Goal: Transaction & Acquisition: Purchase product/service

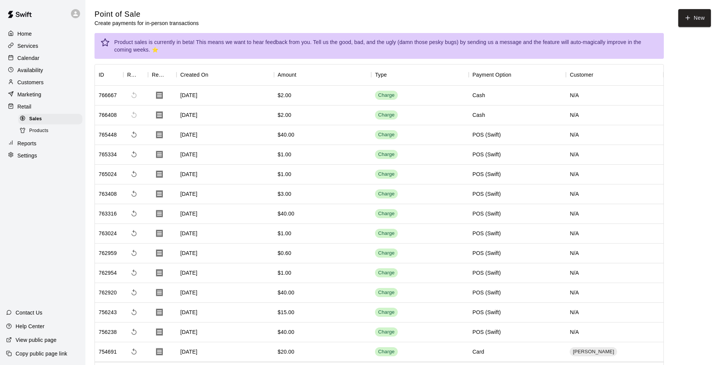
click at [28, 55] on p "Calendar" at bounding box center [28, 58] width 22 height 8
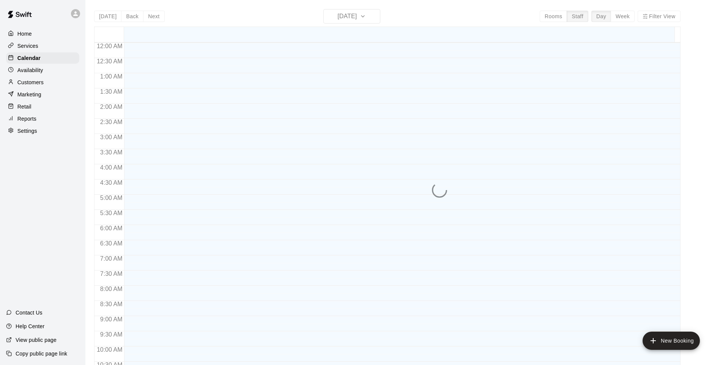
scroll to position [398, 0]
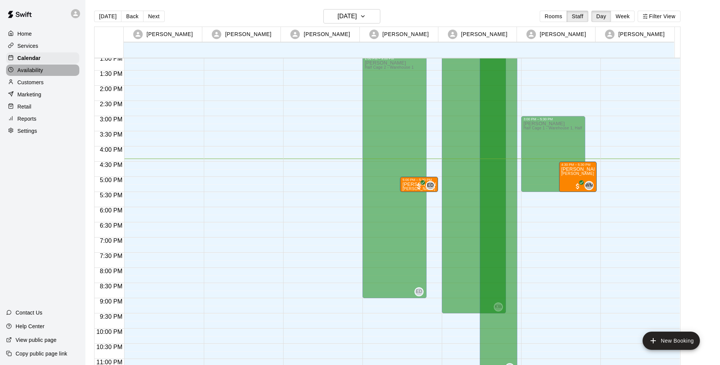
click at [27, 74] on p "Availability" at bounding box center [30, 70] width 26 height 8
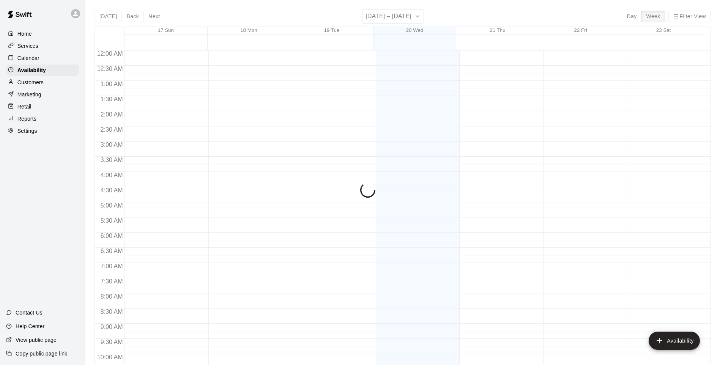
scroll to position [406, 0]
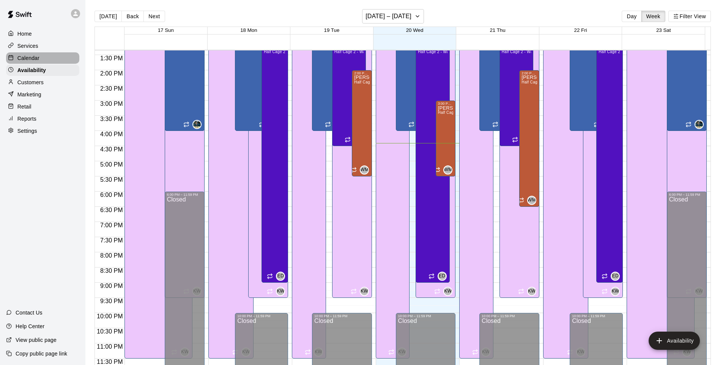
click at [28, 58] on p "Calendar" at bounding box center [28, 58] width 22 height 8
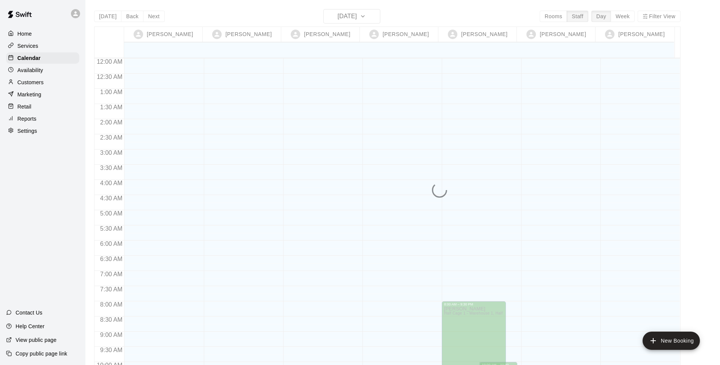
scroll to position [413, 0]
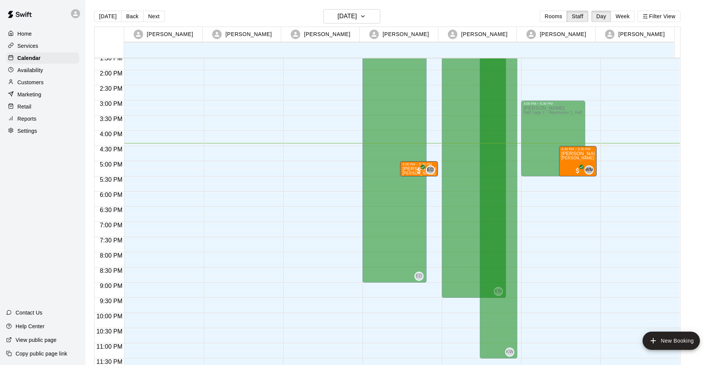
click at [41, 44] on div "Services" at bounding box center [42, 45] width 73 height 11
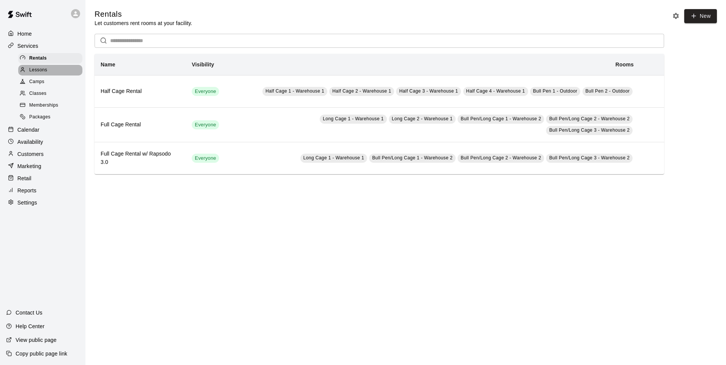
click at [43, 71] on span "Lessons" at bounding box center [38, 70] width 18 height 8
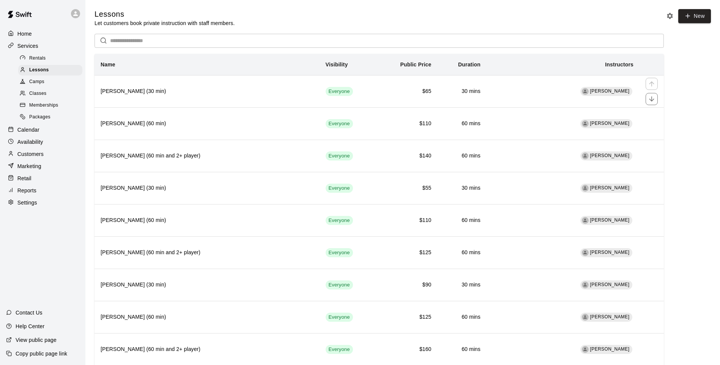
click at [244, 98] on th "Wilmy Marrero (30 min)" at bounding box center [207, 91] width 225 height 32
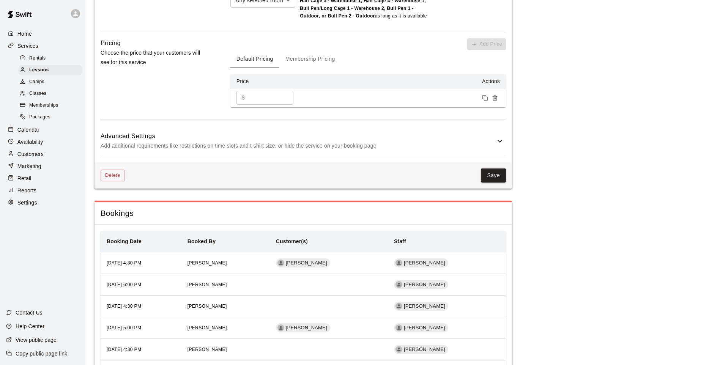
scroll to position [607, 0]
click at [298, 65] on button "Membership Pricing" at bounding box center [310, 59] width 62 height 18
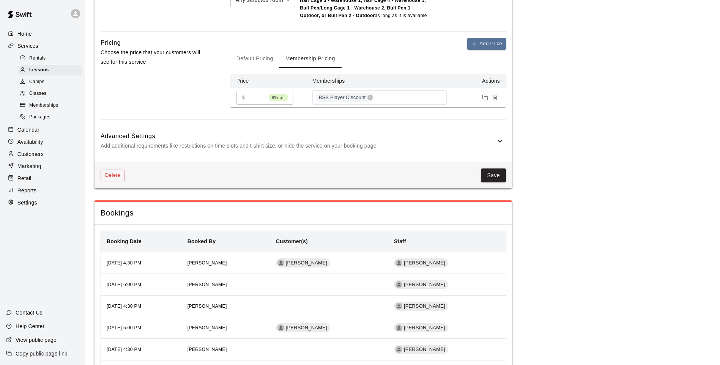
click at [256, 98] on input "**" at bounding box center [257, 98] width 18 height 14
click at [270, 60] on button "Default Pricing" at bounding box center [254, 59] width 49 height 18
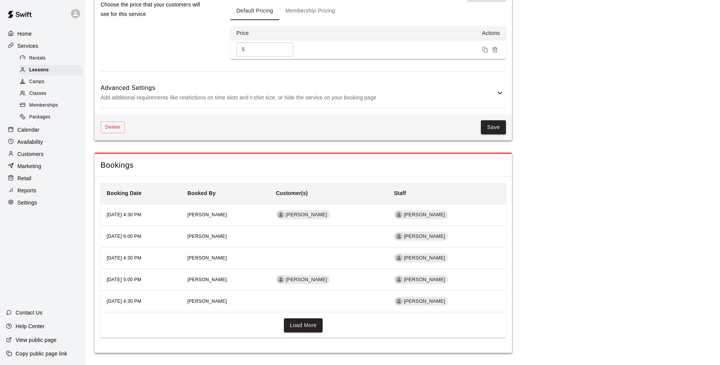
scroll to position [659, 0]
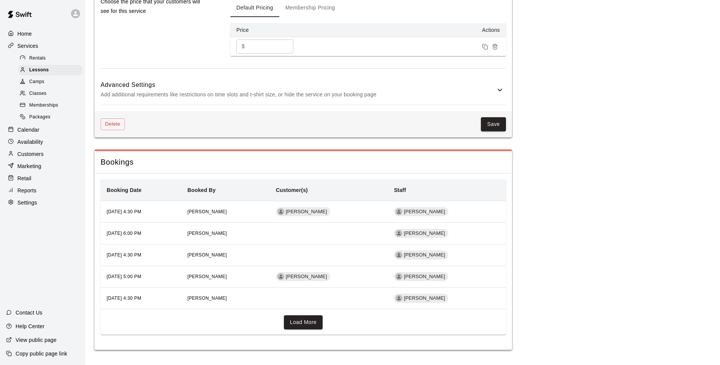
click at [486, 120] on button "Save" at bounding box center [493, 124] width 25 height 14
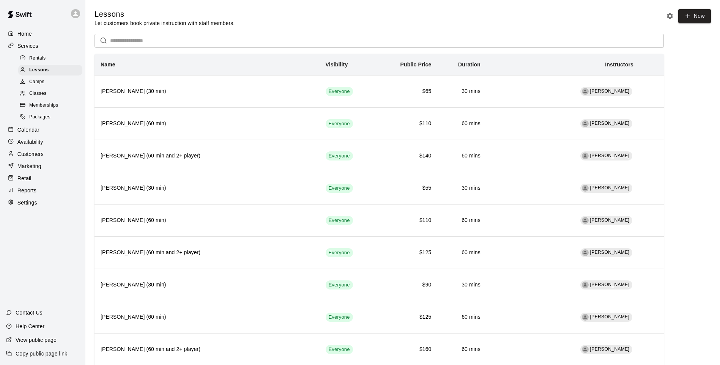
click at [47, 111] on div "Memberships" at bounding box center [50, 105] width 64 height 11
click at [49, 103] on div "Memberships" at bounding box center [50, 105] width 64 height 11
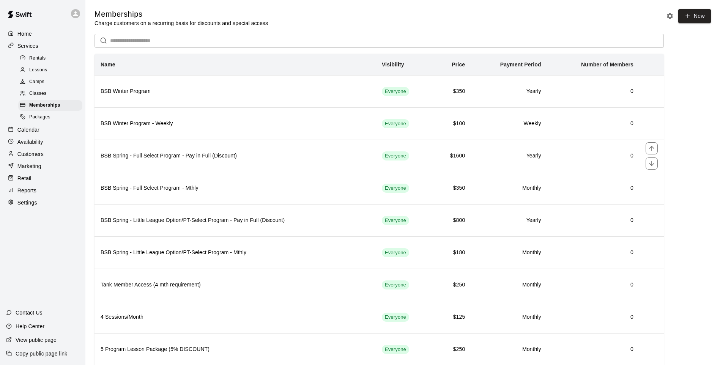
scroll to position [55, 0]
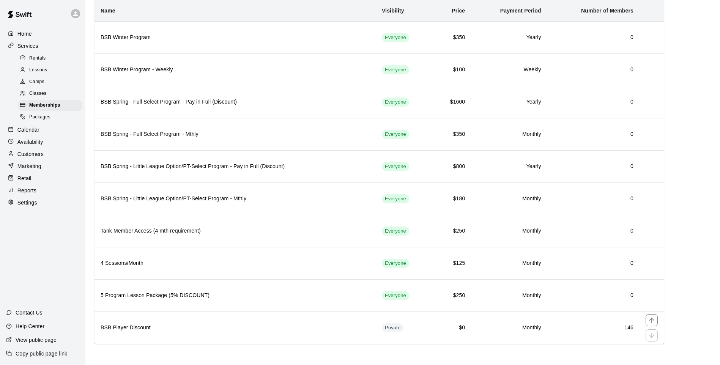
click at [203, 324] on h6 "BSB Player Discount" at bounding box center [235, 328] width 269 height 8
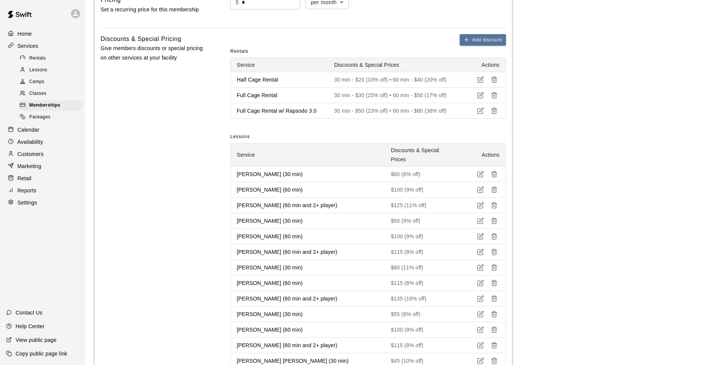
scroll to position [266, 0]
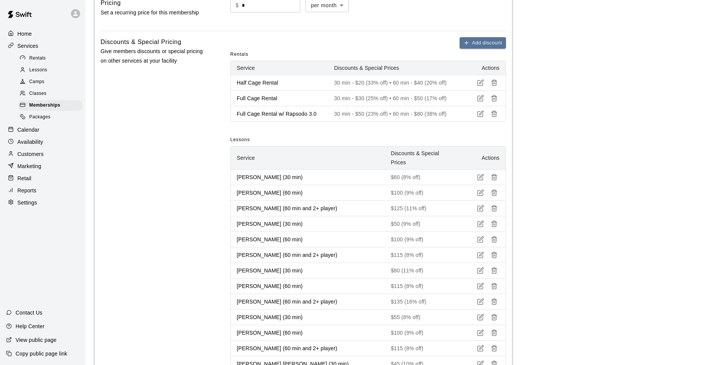
click at [41, 158] on p "Customers" at bounding box center [30, 154] width 26 height 8
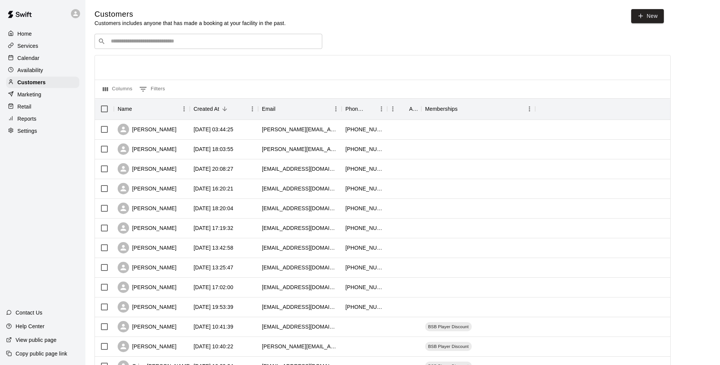
drag, startPoint x: 641, startPoint y: 11, endPoint x: 637, endPoint y: 13, distance: 4.0
click at [640, 12] on link "New" at bounding box center [647, 16] width 33 height 14
select select "**"
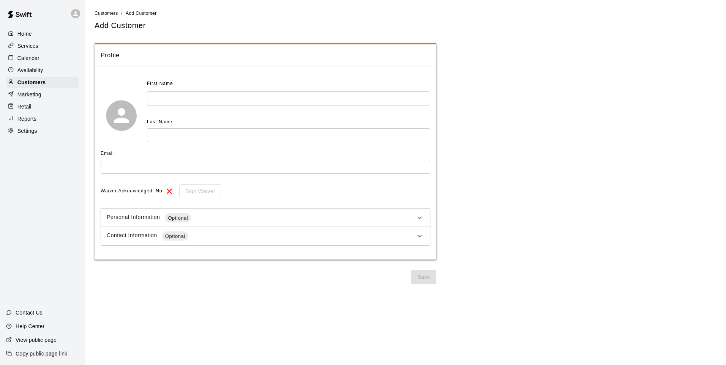
click at [259, 164] on input "text" at bounding box center [266, 167] width 330 height 14
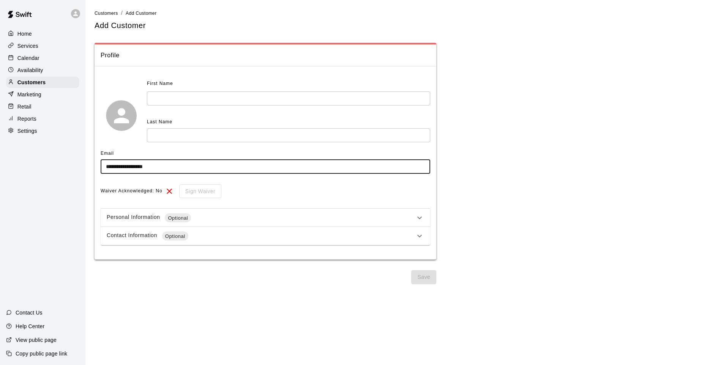
type input "**********"
click at [240, 97] on input "text" at bounding box center [288, 98] width 283 height 14
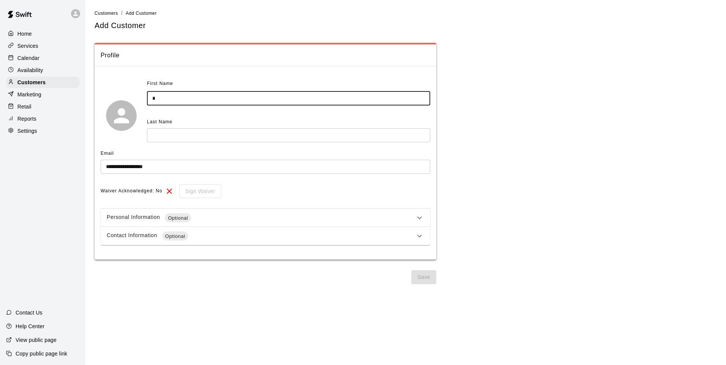
type input "*"
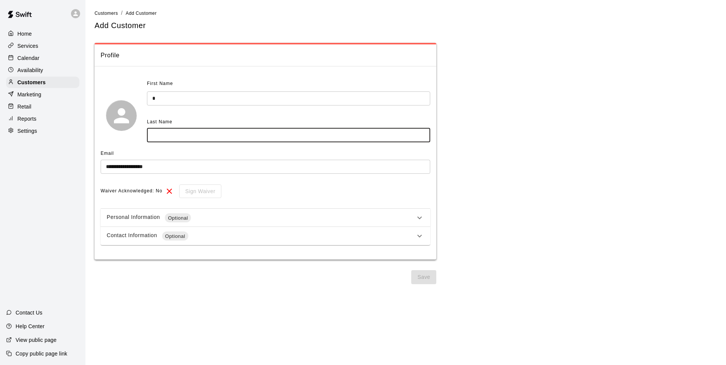
click at [243, 142] on input "text" at bounding box center [288, 135] width 283 height 14
type input "*"
click at [426, 282] on button "Save" at bounding box center [423, 277] width 25 height 14
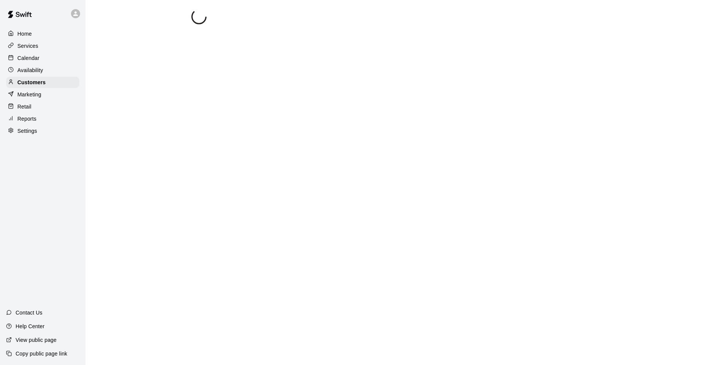
select select "**"
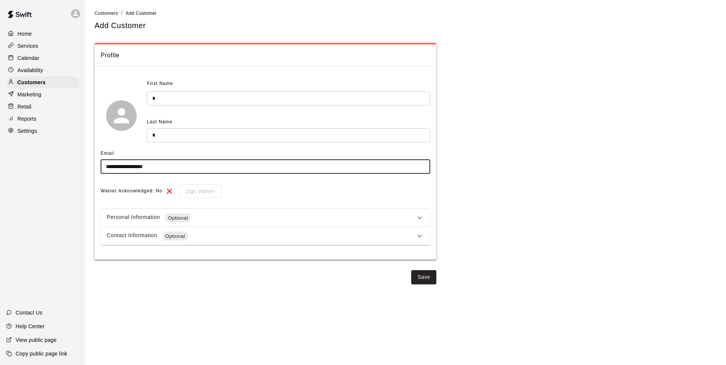
drag, startPoint x: 206, startPoint y: 172, endPoint x: 79, endPoint y: 158, distance: 128.0
click at [79, 158] on div "**********" at bounding box center [363, 145] width 726 height 290
type input "**********"
click at [430, 276] on button "Save" at bounding box center [423, 277] width 25 height 14
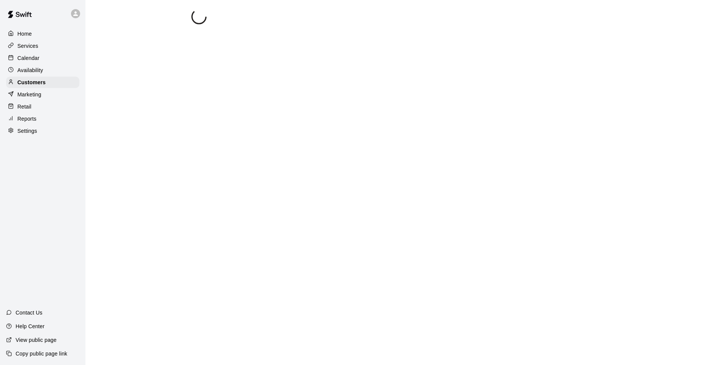
select select "**"
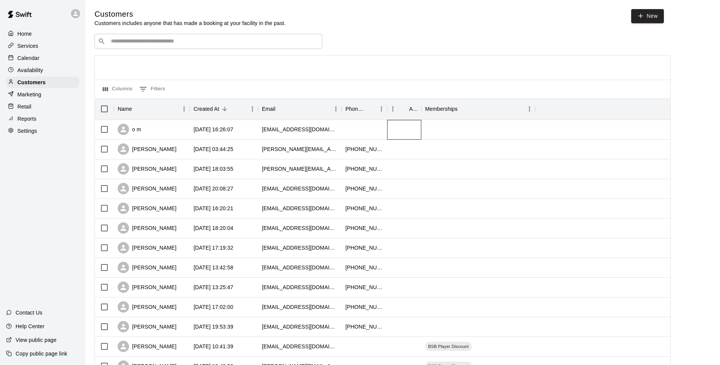
click at [393, 125] on div at bounding box center [404, 130] width 34 height 20
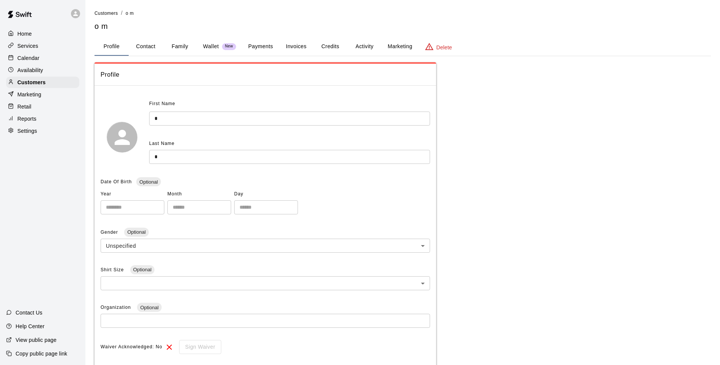
click at [377, 46] on button "Activity" at bounding box center [364, 47] width 34 height 18
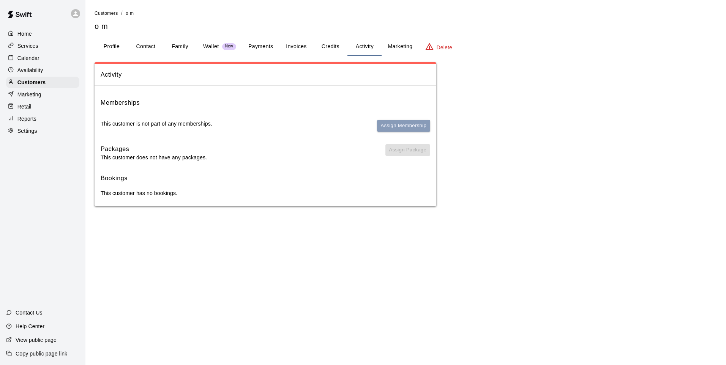
click at [423, 125] on button "Assign Membership" at bounding box center [403, 126] width 53 height 12
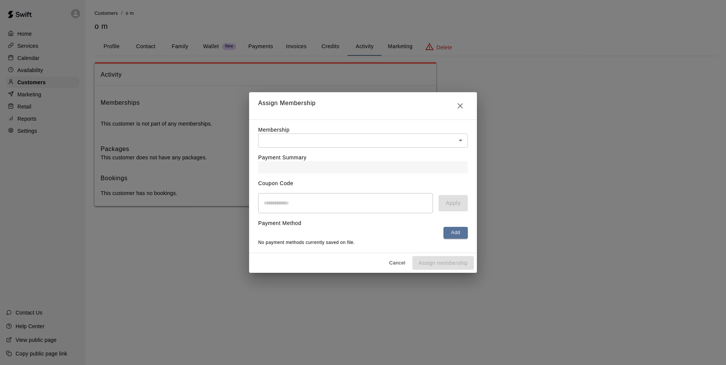
click at [398, 136] on body "Home Services Calendar Availability Customers Marketing Retail Reports Settings…" at bounding box center [363, 110] width 726 height 221
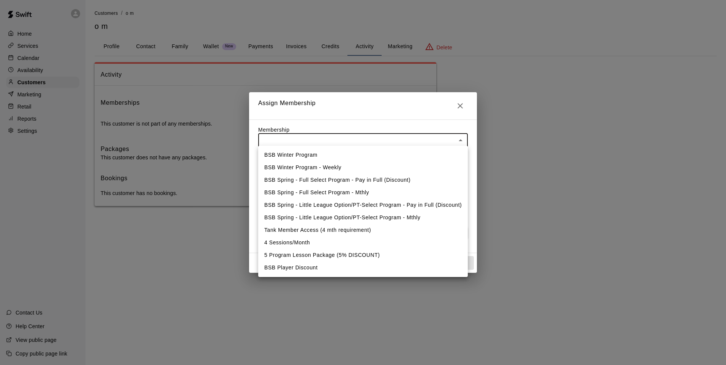
click at [273, 263] on li "BSB Player Discount" at bounding box center [363, 268] width 210 height 13
type input "**********"
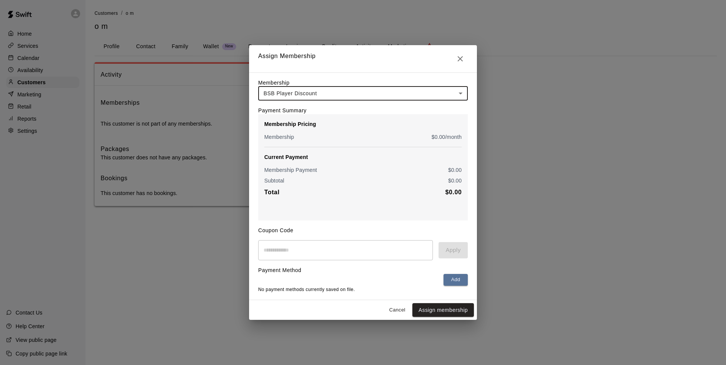
click at [439, 310] on button "Assign membership" at bounding box center [443, 310] width 62 height 14
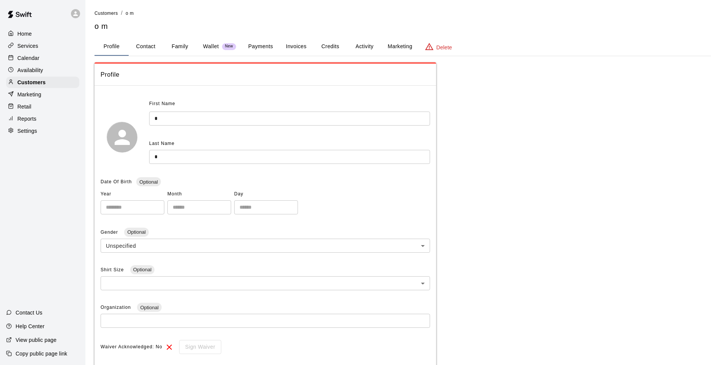
drag, startPoint x: 424, startPoint y: 49, endPoint x: 431, endPoint y: 46, distance: 8.5
click at [431, 46] on button "Delete" at bounding box center [438, 47] width 39 height 18
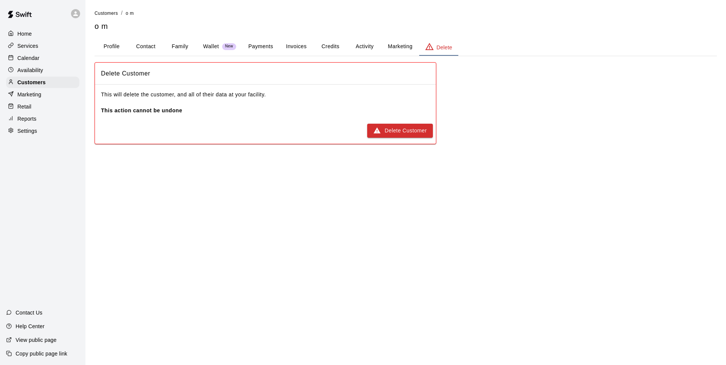
click at [377, 126] on button "Delete Customer" at bounding box center [400, 131] width 66 height 14
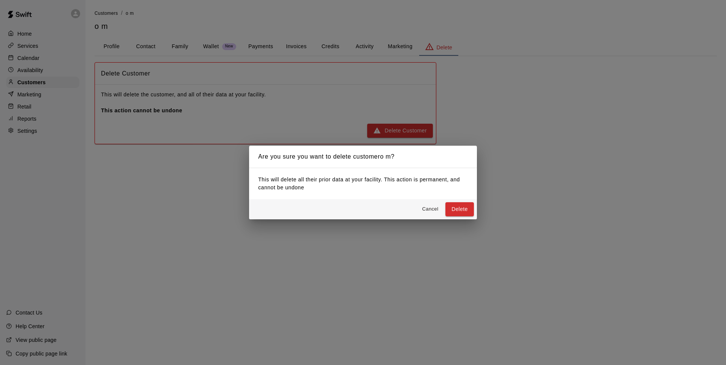
click at [450, 198] on div "Are you sure you want to delete customer o m ? This will delete all their prior…" at bounding box center [363, 182] width 228 height 73
click at [450, 203] on button "Delete" at bounding box center [459, 209] width 28 height 14
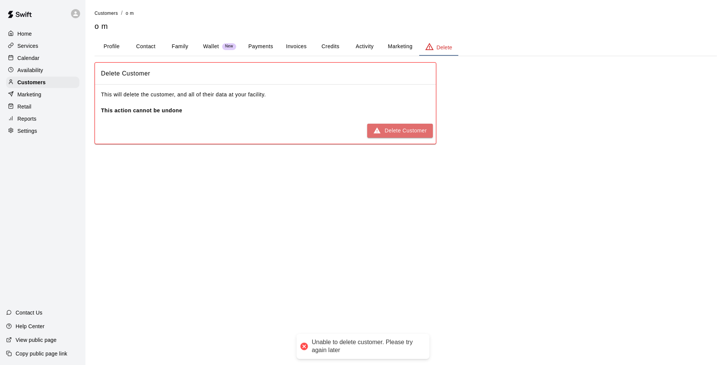
click at [388, 137] on button "Delete Customer" at bounding box center [400, 131] width 66 height 14
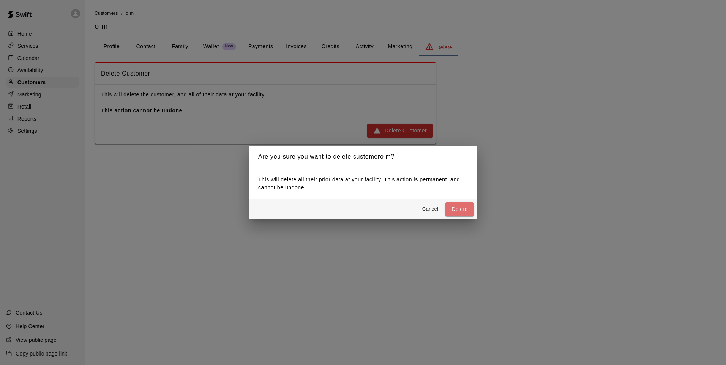
click at [459, 211] on button "Delete" at bounding box center [459, 209] width 28 height 14
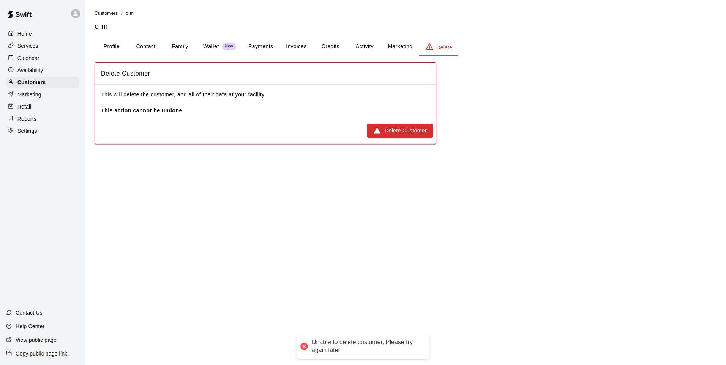
click at [428, 159] on html "Unable to delete customer. Please try again later Home Services Calendar Availa…" at bounding box center [363, 79] width 726 height 159
click at [383, 121] on div "Delete Customer" at bounding box center [265, 131] width 341 height 20
click at [381, 130] on icon "button" at bounding box center [377, 131] width 8 height 8
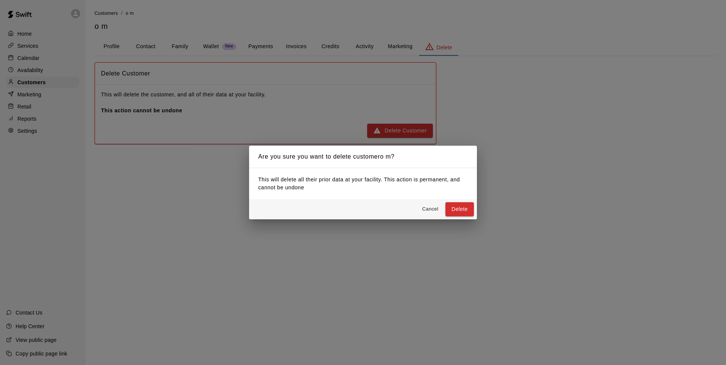
click at [445, 204] on div "Cancel Delete" at bounding box center [363, 209] width 228 height 20
click at [461, 206] on button "Delete" at bounding box center [459, 209] width 28 height 14
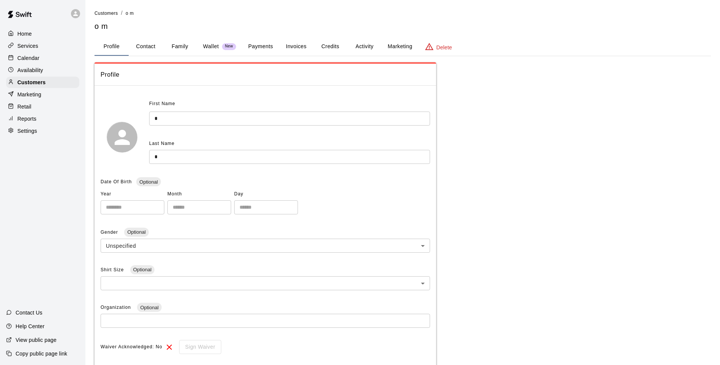
click at [426, 47] on icon "basic tabs example" at bounding box center [429, 46] width 9 height 9
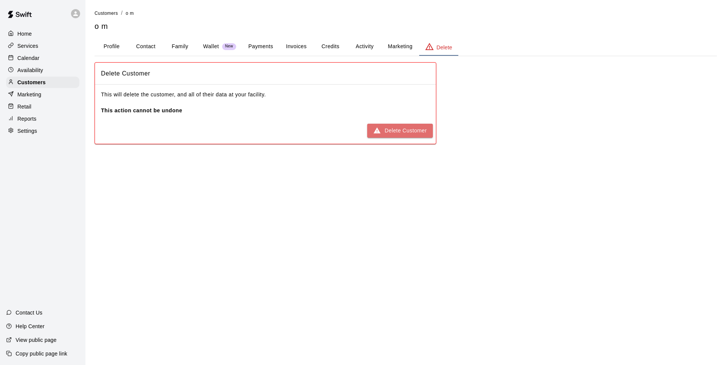
click at [394, 133] on button "Delete Customer" at bounding box center [400, 131] width 66 height 14
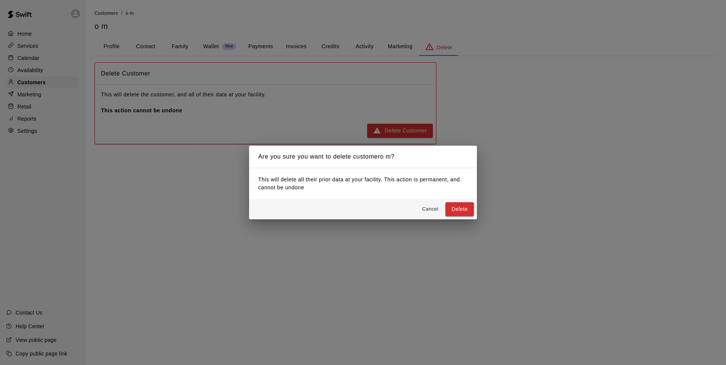
click at [459, 204] on button "Delete" at bounding box center [459, 209] width 28 height 14
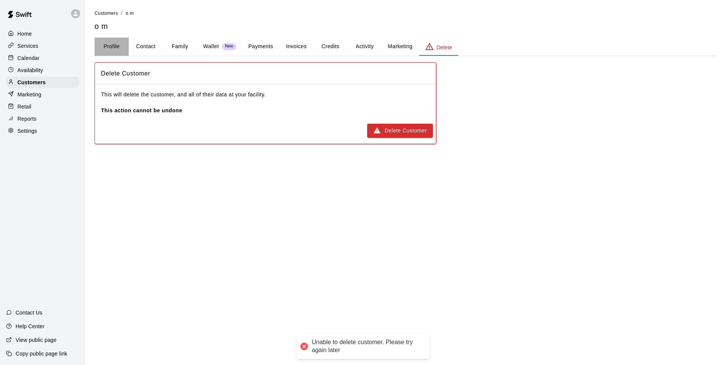
click at [106, 47] on button "Profile" at bounding box center [112, 47] width 34 height 18
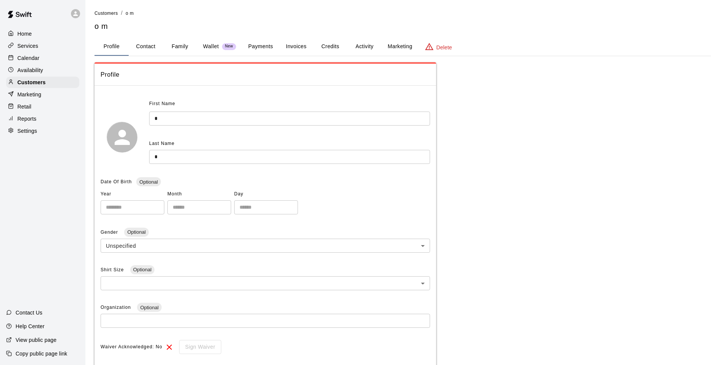
click at [177, 109] on div "First Name" at bounding box center [261, 104] width 225 height 12
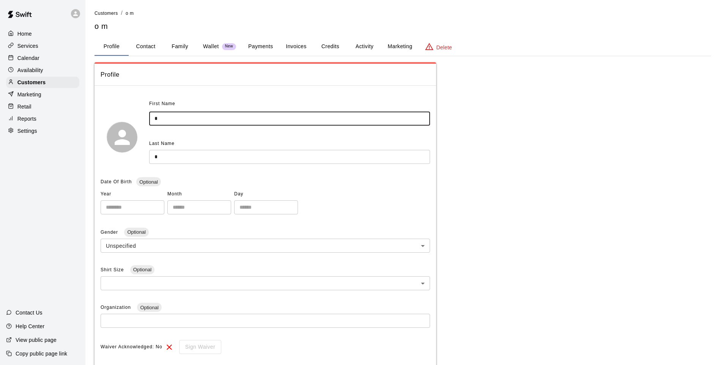
click at [177, 113] on input "*" at bounding box center [289, 119] width 281 height 14
type input "****"
click at [203, 154] on input "*" at bounding box center [289, 157] width 281 height 14
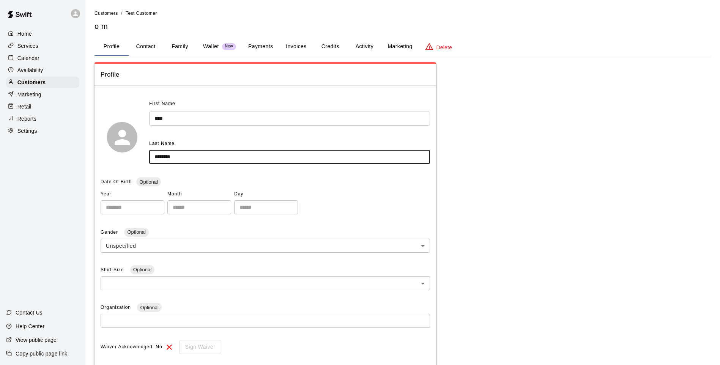
scroll to position [147, 0]
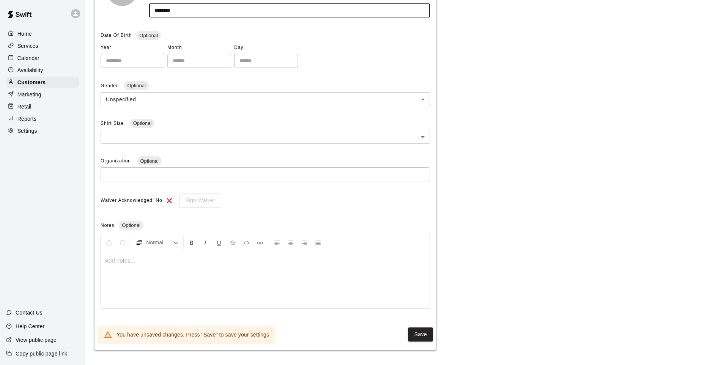
type input "********"
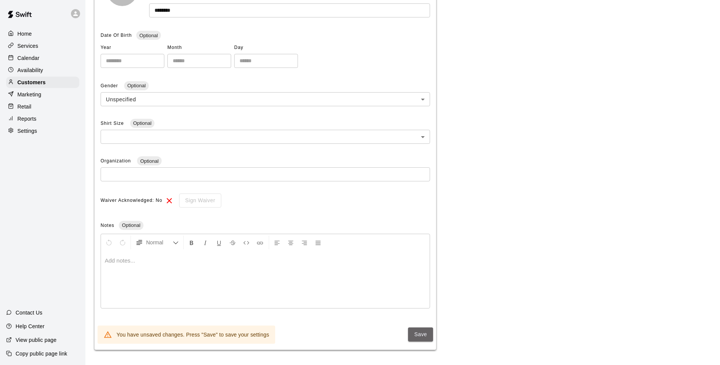
click at [426, 331] on button "Save" at bounding box center [420, 335] width 25 height 14
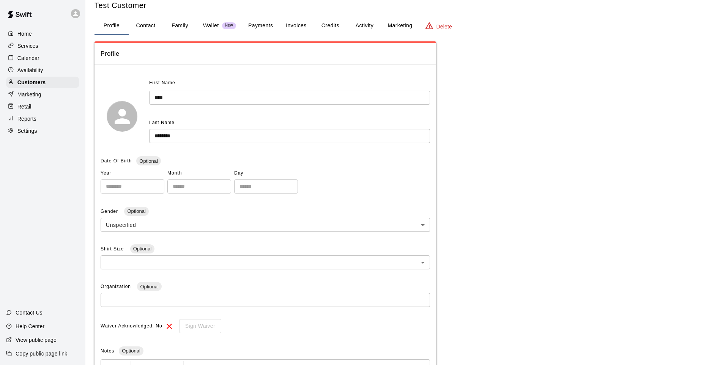
scroll to position [0, 0]
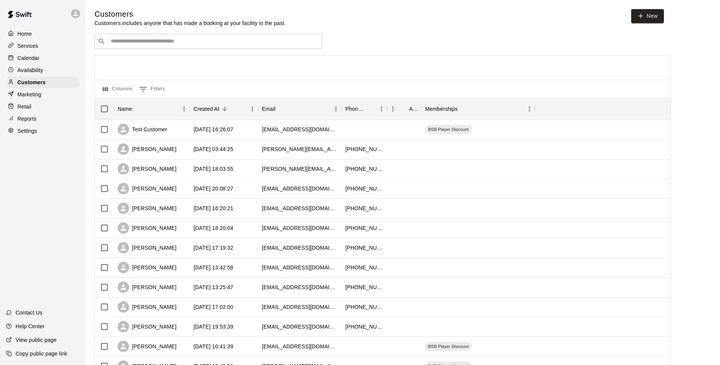
select select "**"
drag, startPoint x: 8, startPoint y: 29, endPoint x: -2, endPoint y: 30, distance: 9.6
click at [0, 30] on html "Home Services Calendar Availability Customers Marketing Retail Reports Settings…" at bounding box center [360, 327] width 720 height 655
click at [24, 36] on p "Home" at bounding box center [24, 34] width 14 height 8
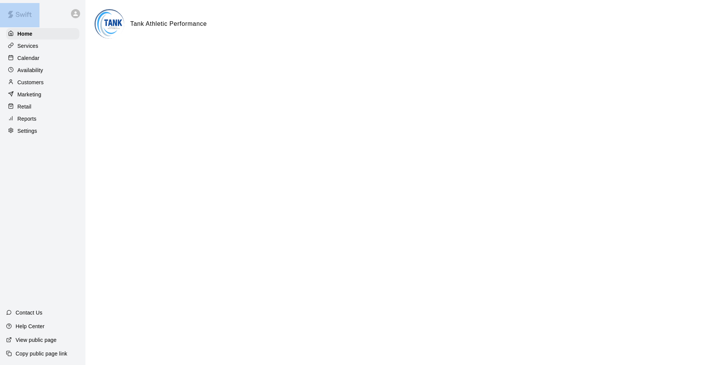
click at [37, 208] on div "Home Services Calendar Availability Customers Marketing Retail Reports Settings…" at bounding box center [42, 182] width 85 height 365
click at [29, 86] on p "Customers" at bounding box center [30, 83] width 26 height 8
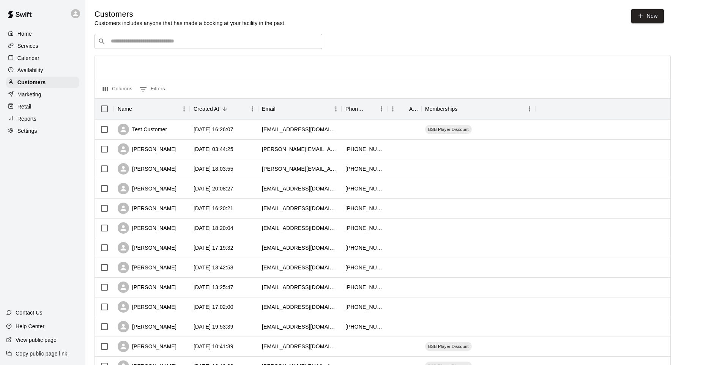
click at [28, 95] on p "Marketing" at bounding box center [29, 95] width 24 height 8
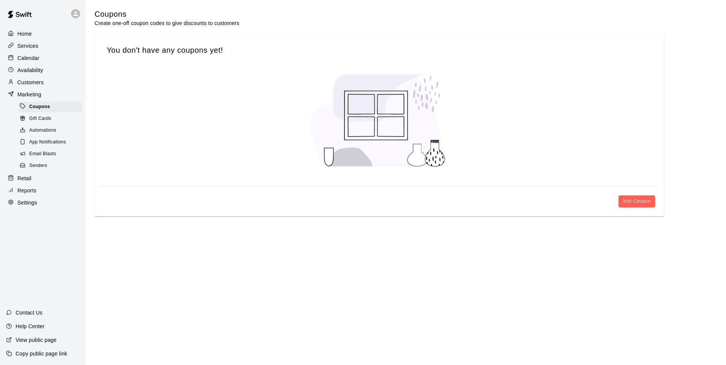
click at [19, 182] on p "Retail" at bounding box center [24, 179] width 14 height 8
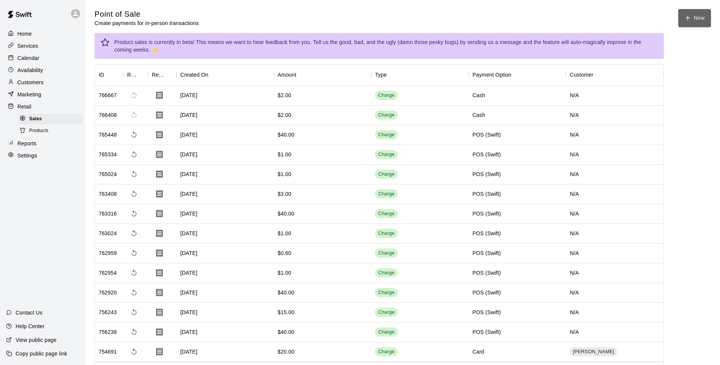
click at [685, 27] on button "New" at bounding box center [694, 18] width 33 height 18
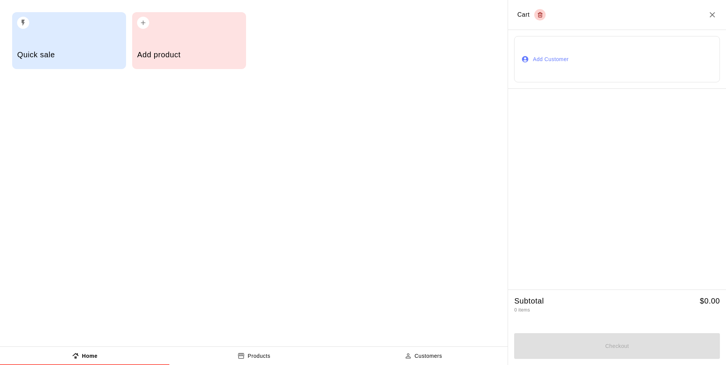
click at [152, 26] on div "button" at bounding box center [189, 20] width 104 height 17
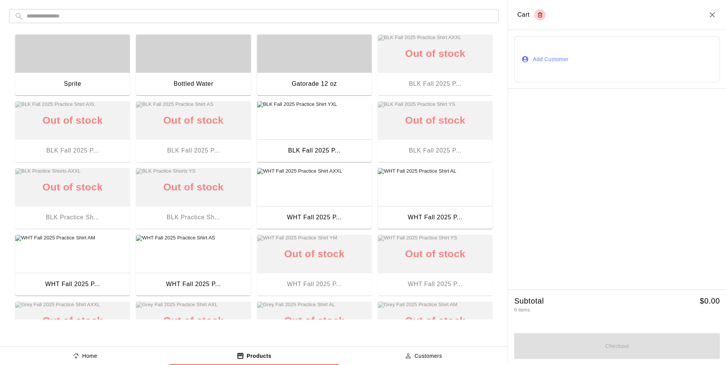
click at [337, 16] on input "text" at bounding box center [260, 16] width 467 height 14
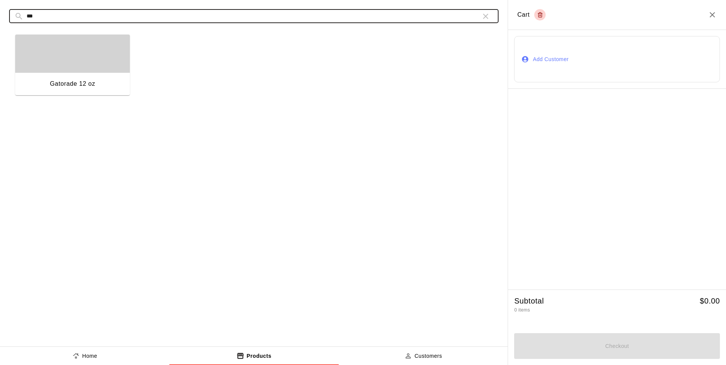
type input "***"
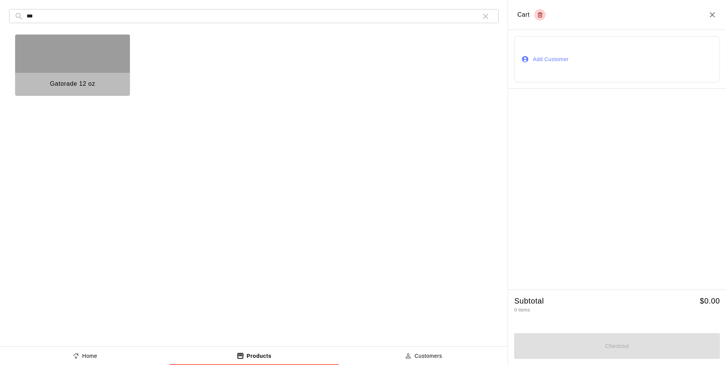
click at [25, 58] on div "button" at bounding box center [72, 54] width 115 height 38
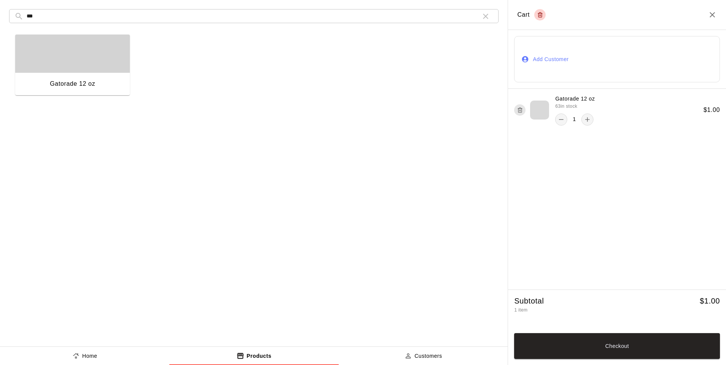
click at [293, 16] on input "***" at bounding box center [251, 16] width 448 height 14
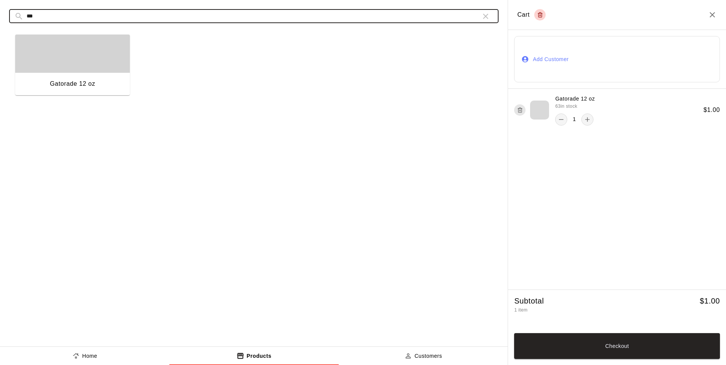
click at [484, 20] on icon "button" at bounding box center [485, 16] width 9 height 9
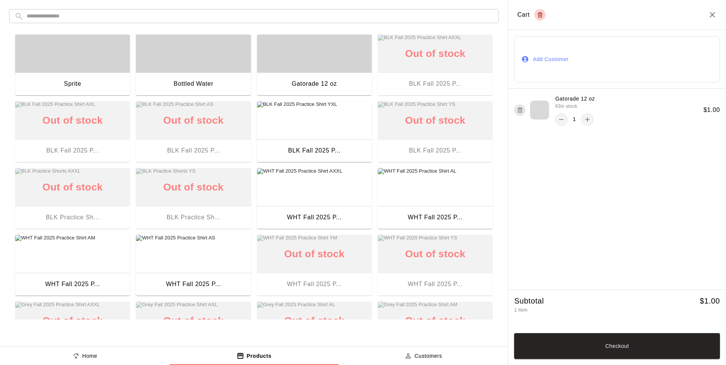
click at [183, 64] on div "button" at bounding box center [193, 54] width 115 height 38
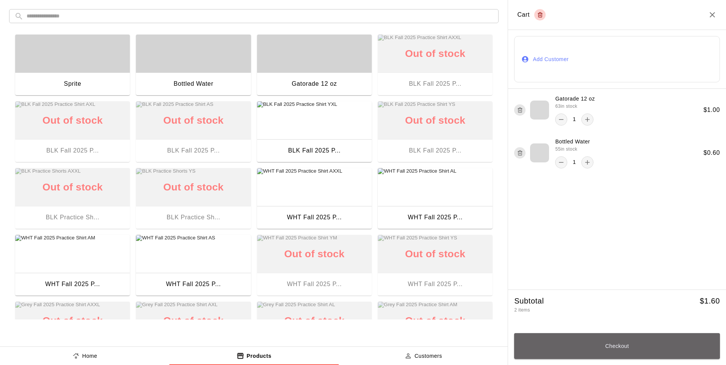
click at [546, 352] on button "Checkout" at bounding box center [617, 346] width 206 height 26
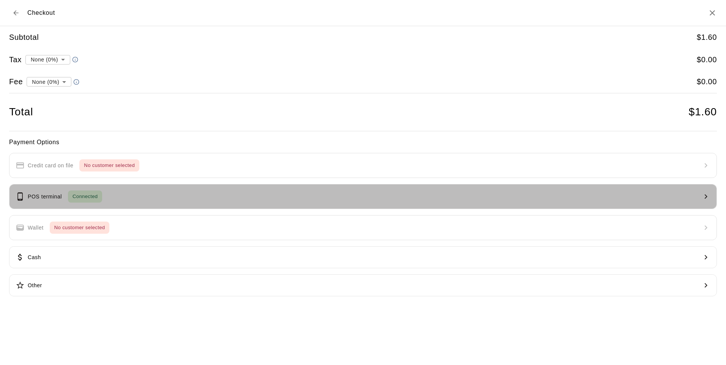
click at [115, 185] on button "POS terminal Connected" at bounding box center [363, 196] width 708 height 25
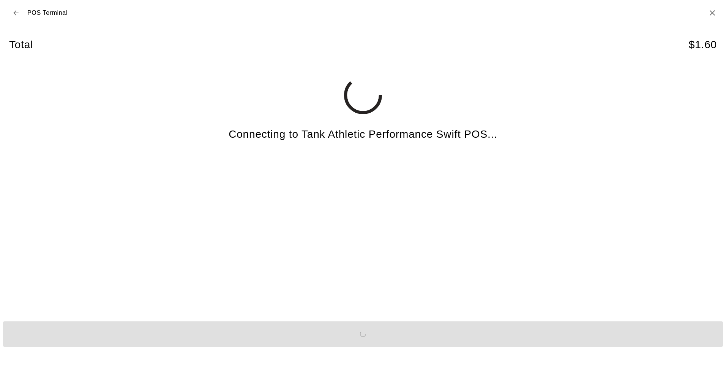
click at [312, 187] on div "Total $ 1.60 Connecting to Tank Athletic Performance Swift POS..." at bounding box center [363, 168] width 708 height 285
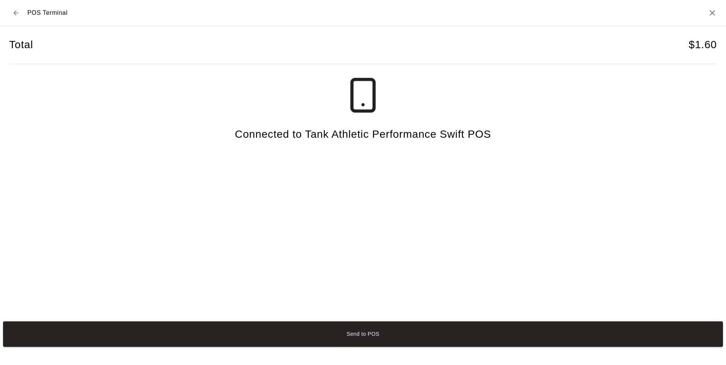
click at [268, 336] on button "Send to POS" at bounding box center [363, 334] width 720 height 25
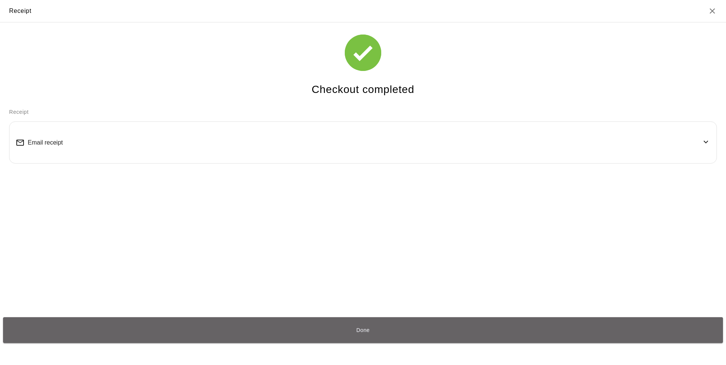
click at [292, 331] on button "Done" at bounding box center [363, 329] width 720 height 25
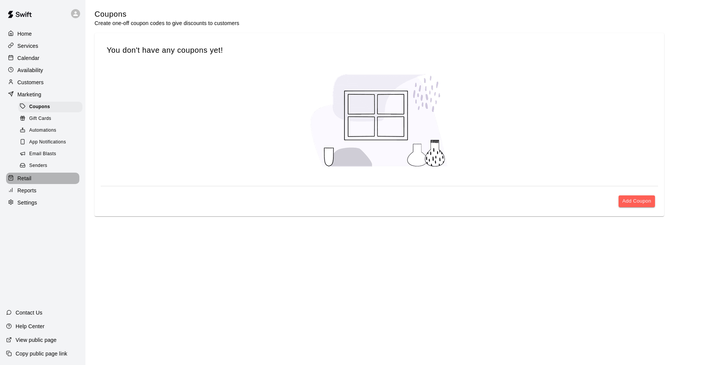
click at [24, 182] on p "Retail" at bounding box center [24, 179] width 14 height 8
